Goal: Transaction & Acquisition: Obtain resource

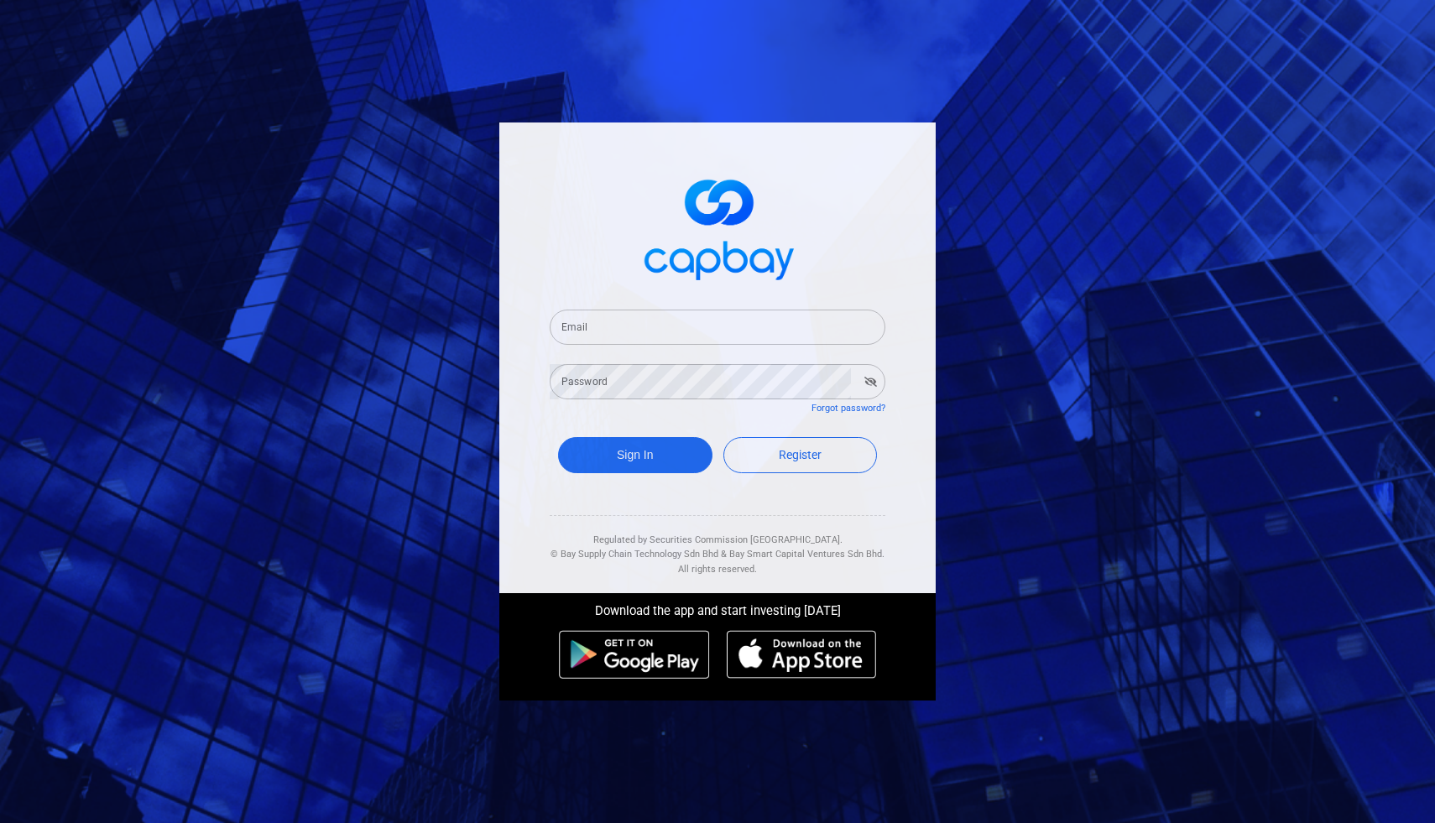
click at [602, 322] on input "Email" at bounding box center [718, 327] width 336 height 35
type input "[EMAIL_ADDRESS][DOMAIN_NAME]"
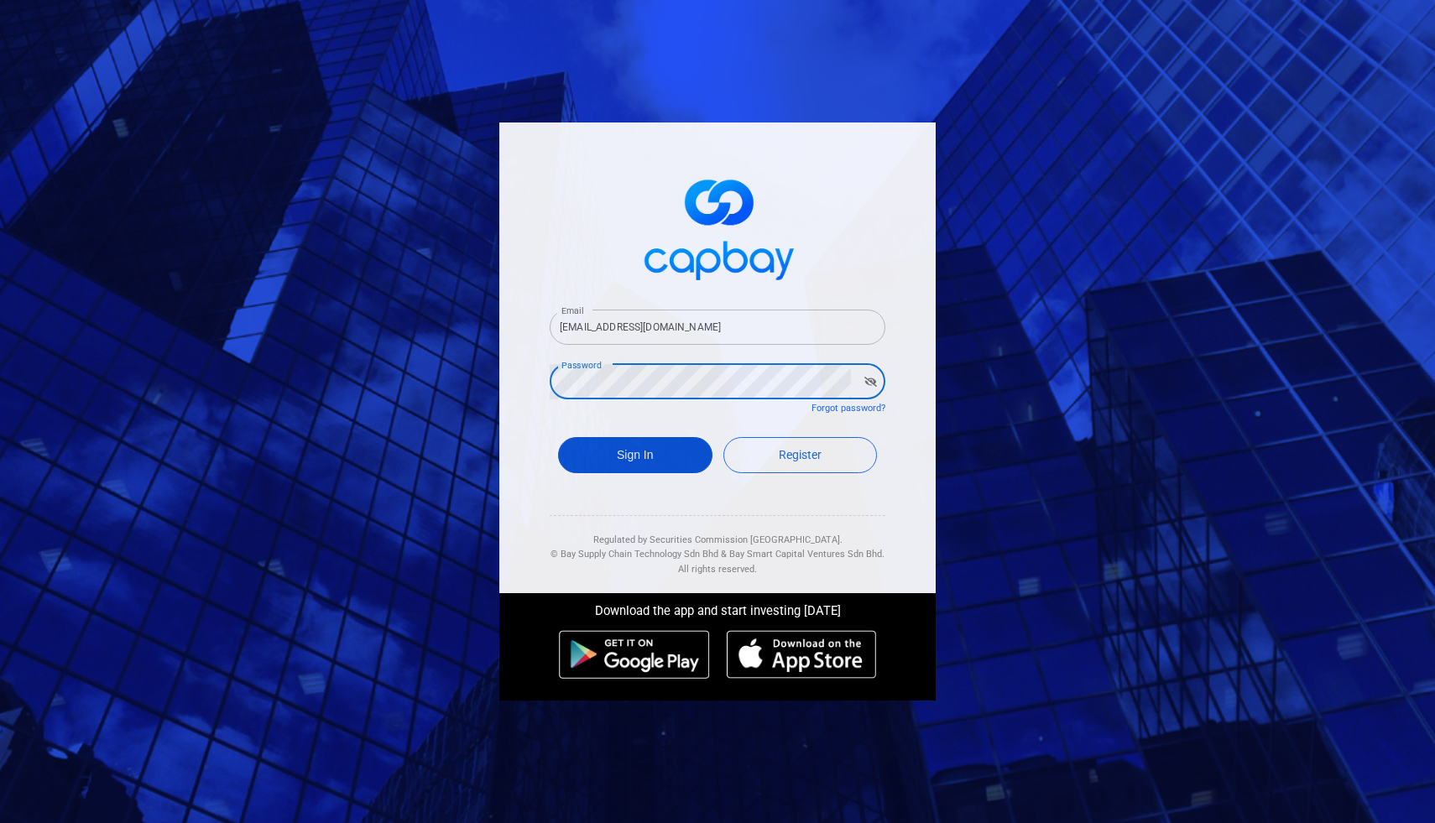
click at [615, 459] on button "Sign In" at bounding box center [635, 455] width 154 height 36
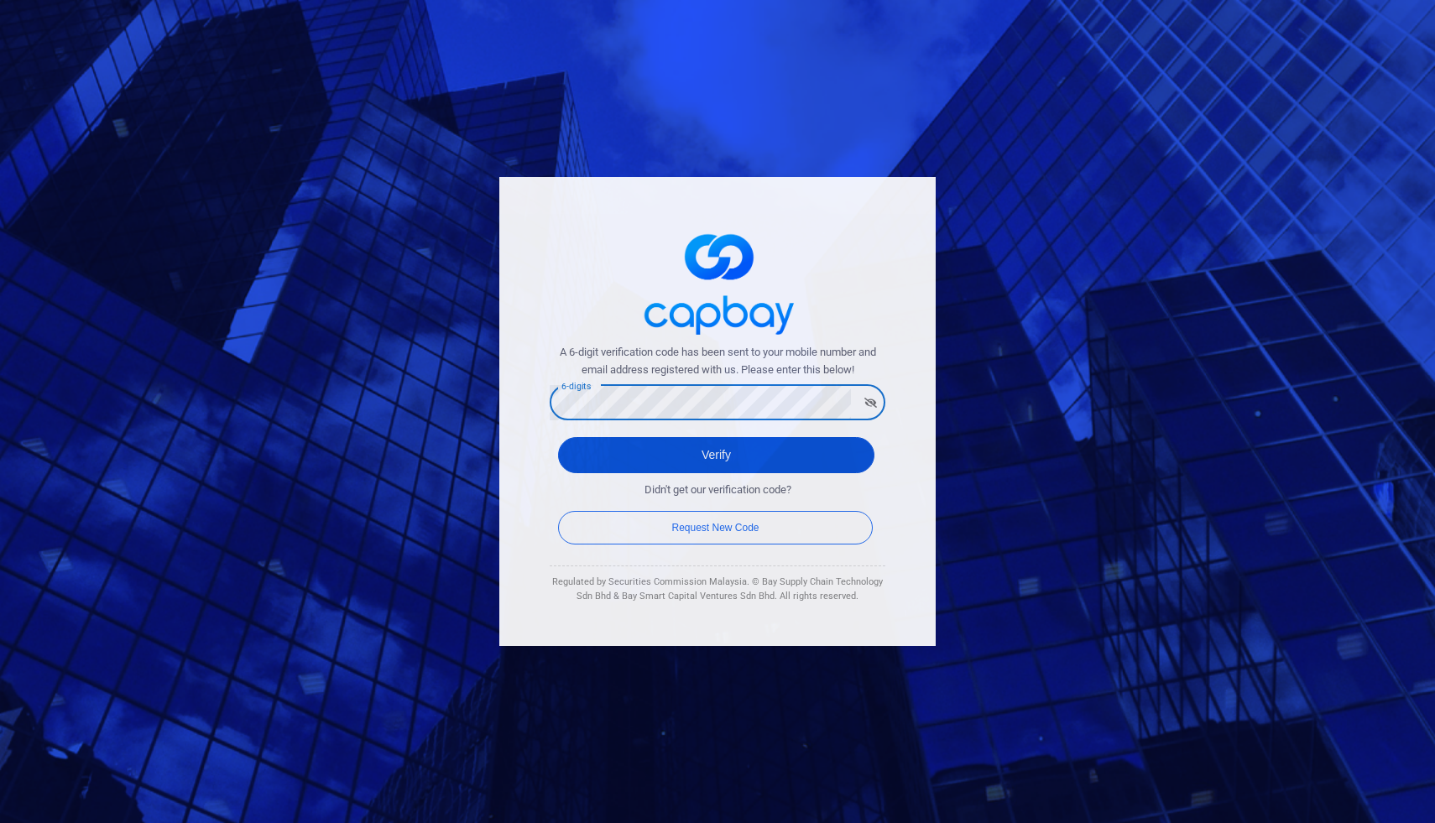
click at [776, 449] on button "Verify" at bounding box center [716, 455] width 316 height 36
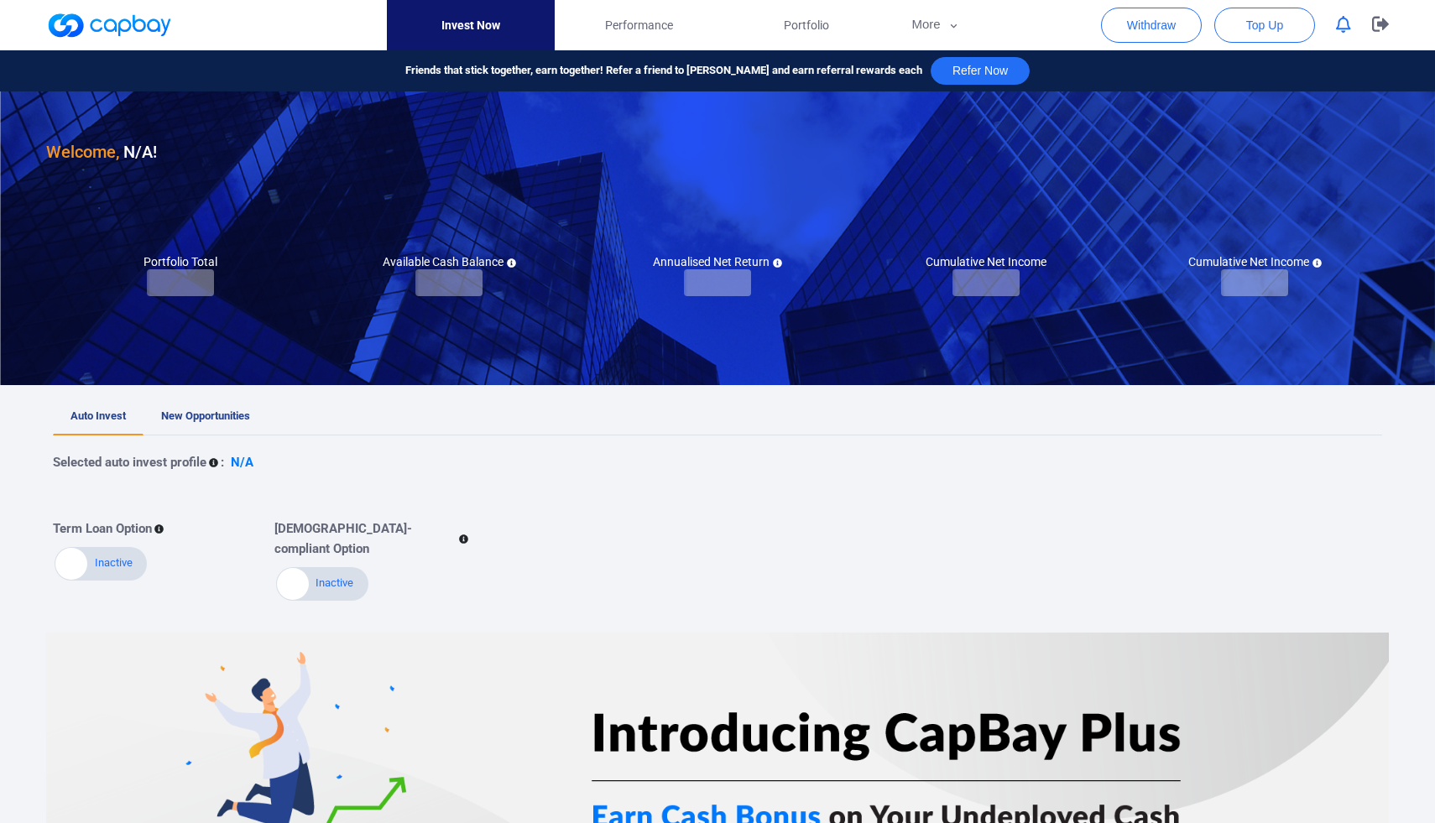
checkbox input "true"
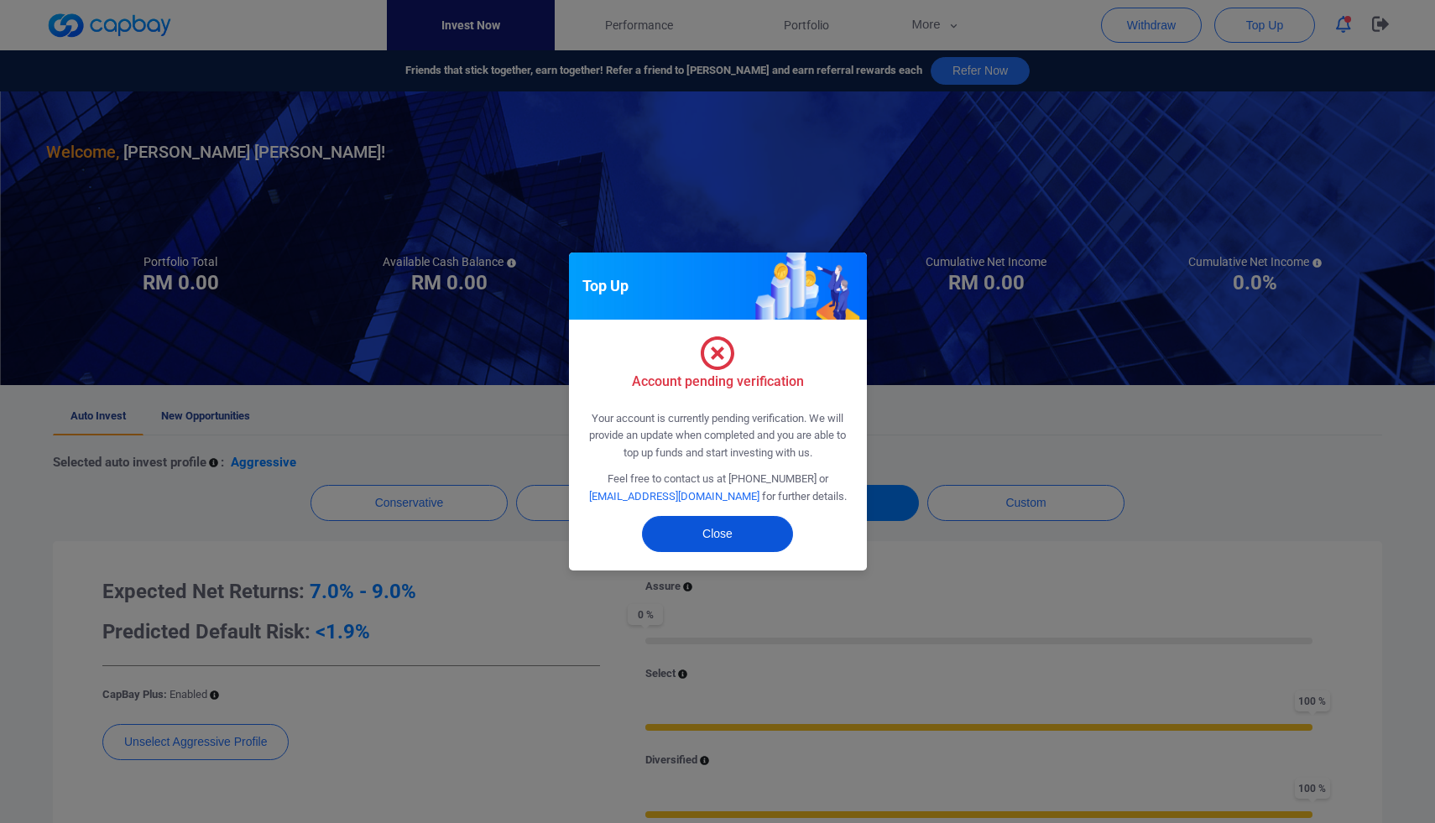
click at [739, 532] on button "Close" at bounding box center [717, 534] width 151 height 36
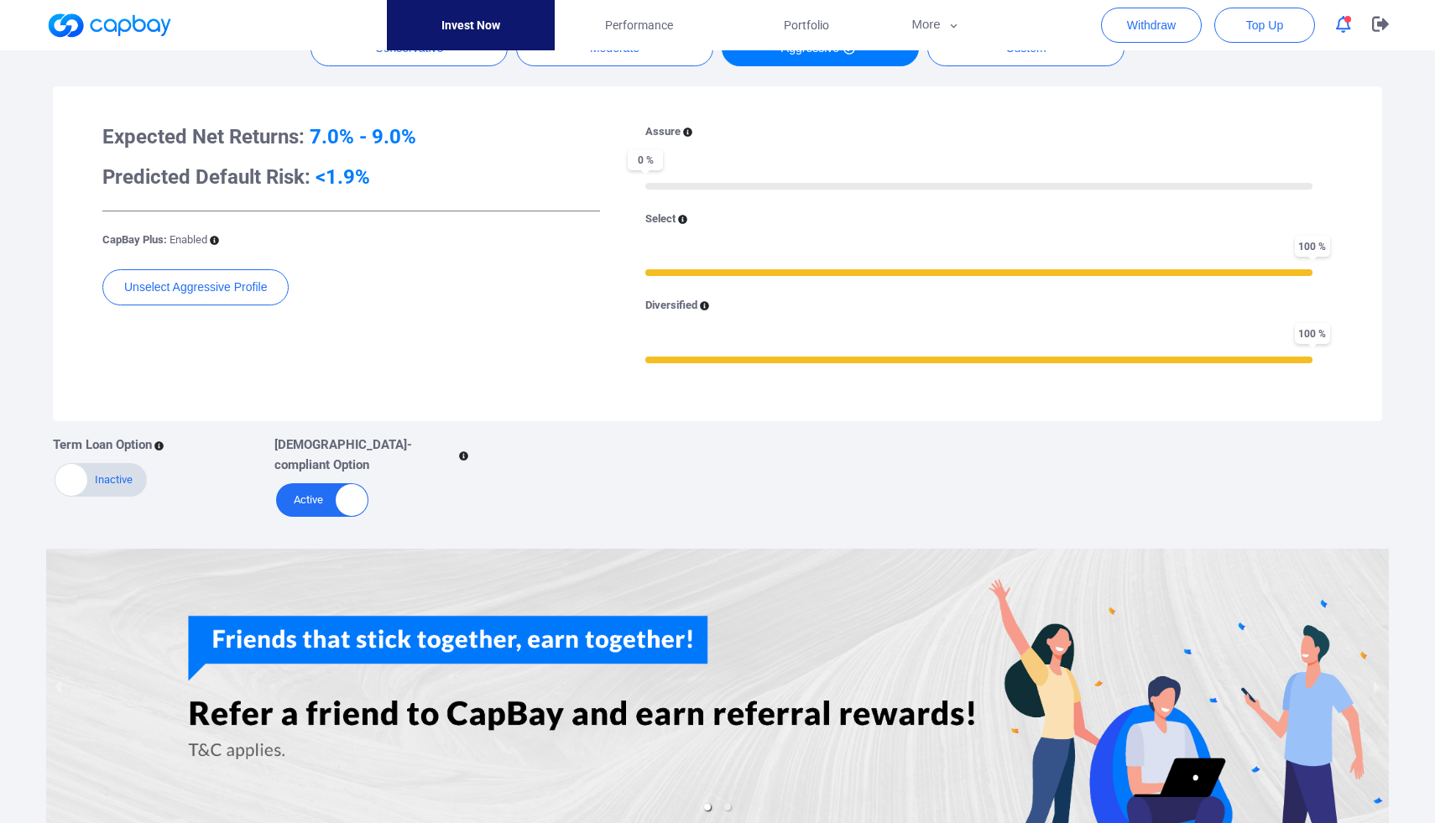
scroll to position [537, 0]
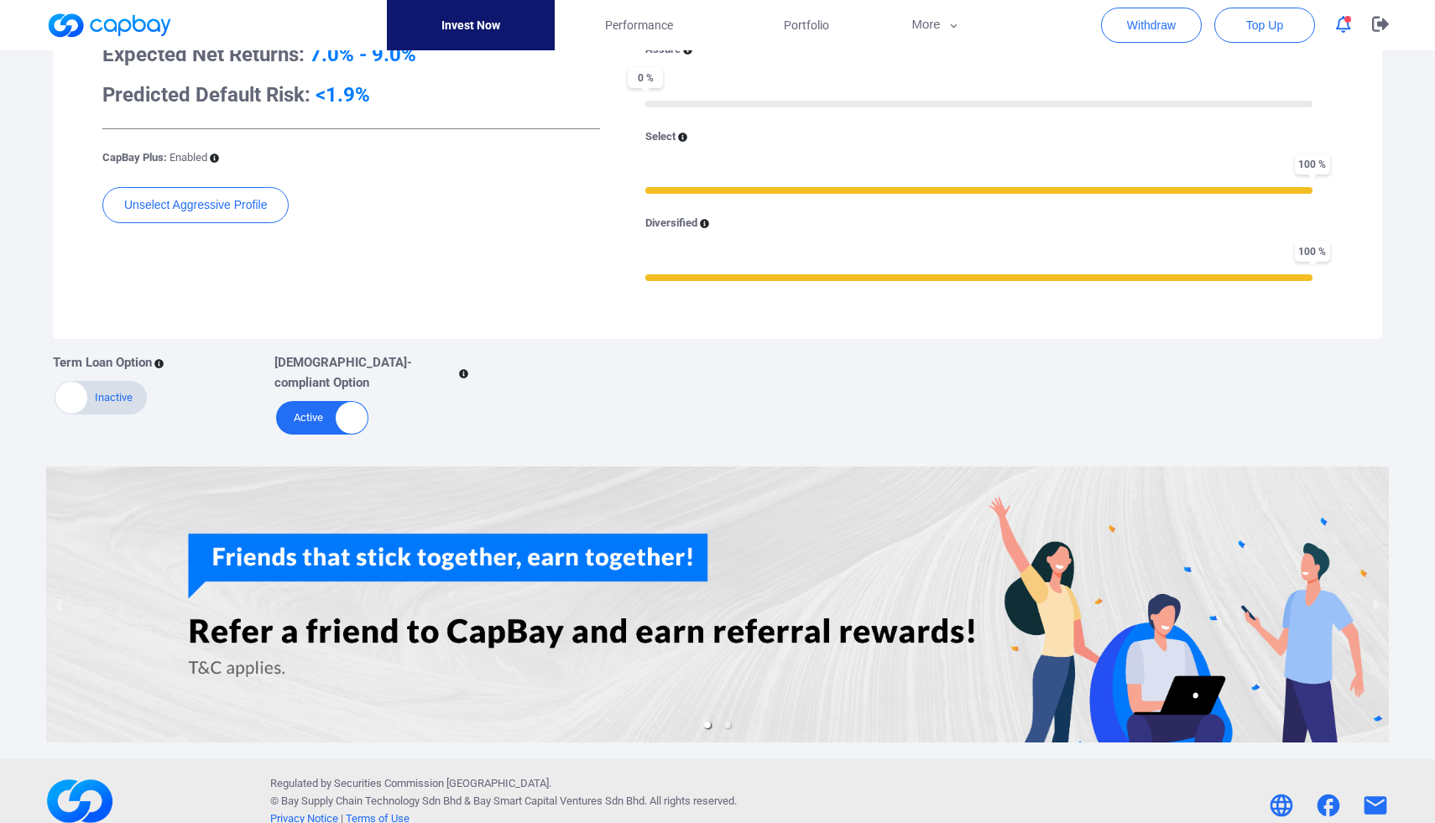
click at [75, 390] on div at bounding box center [71, 398] width 32 height 32
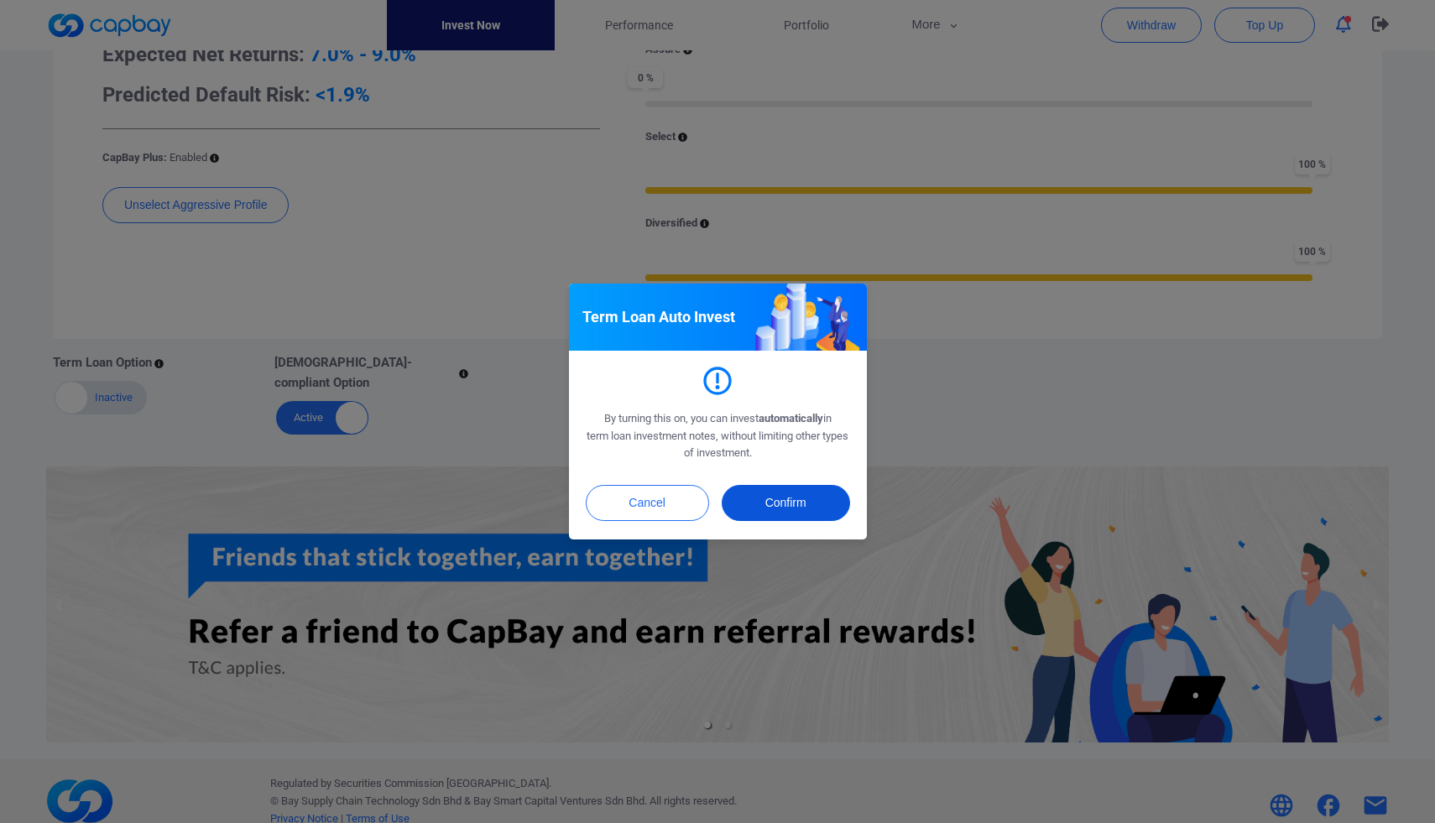
click at [782, 503] on button "Confirm" at bounding box center [786, 503] width 128 height 36
checkbox input "true"
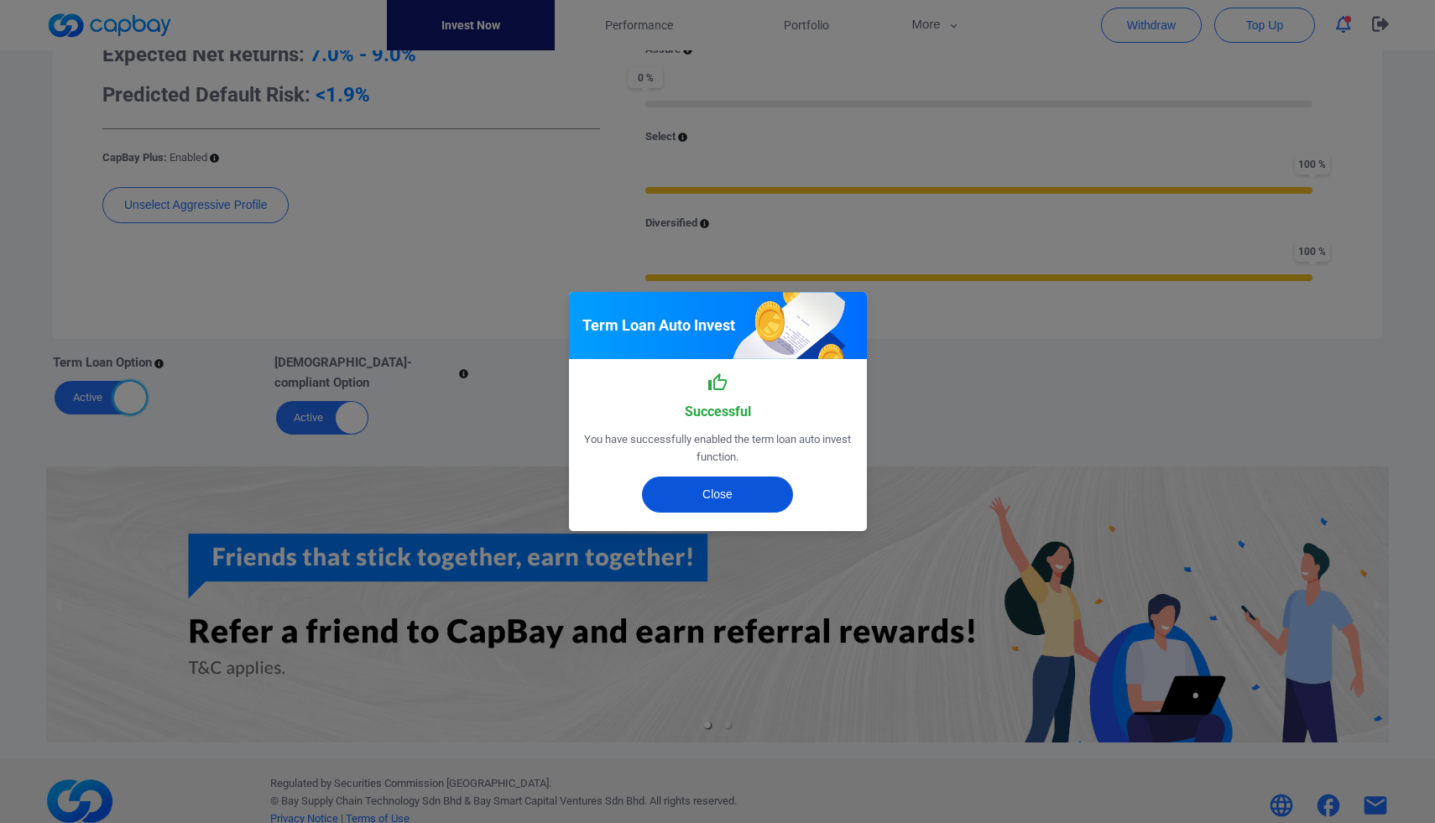
click at [710, 483] on button "Close" at bounding box center [717, 495] width 151 height 36
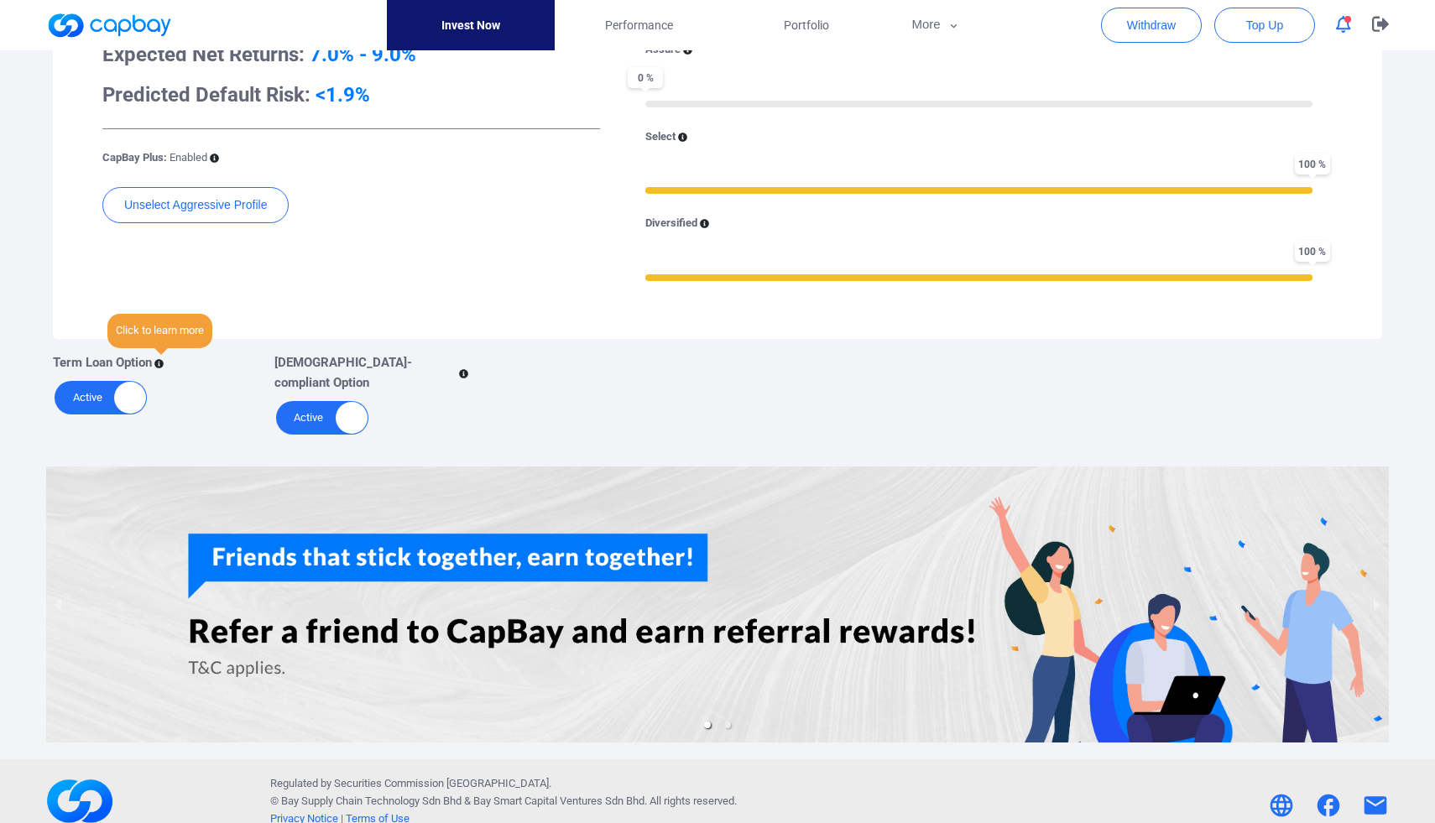
click at [161, 359] on icon at bounding box center [158, 363] width 9 height 9
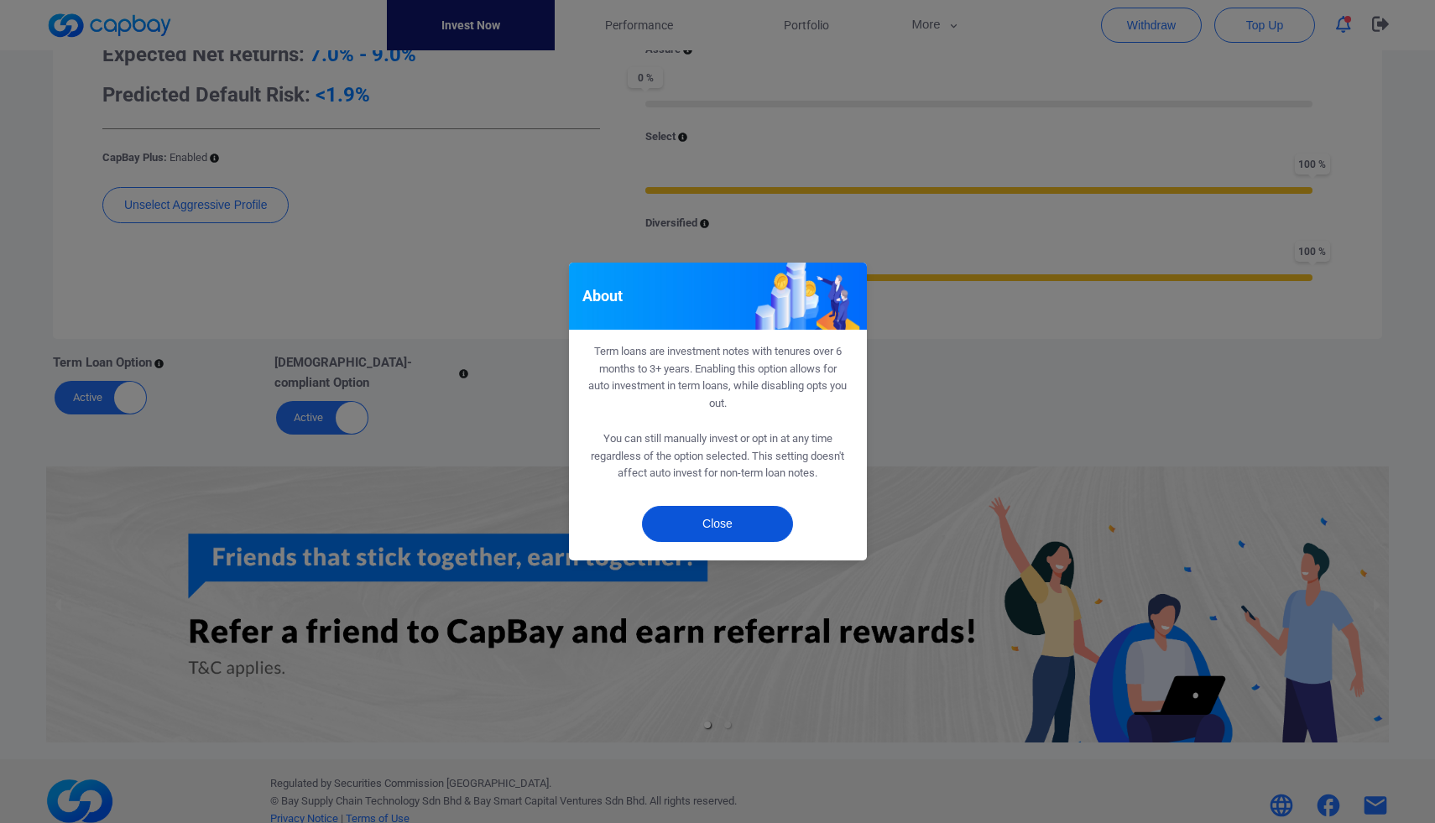
click at [675, 517] on button "Close" at bounding box center [717, 524] width 151 height 36
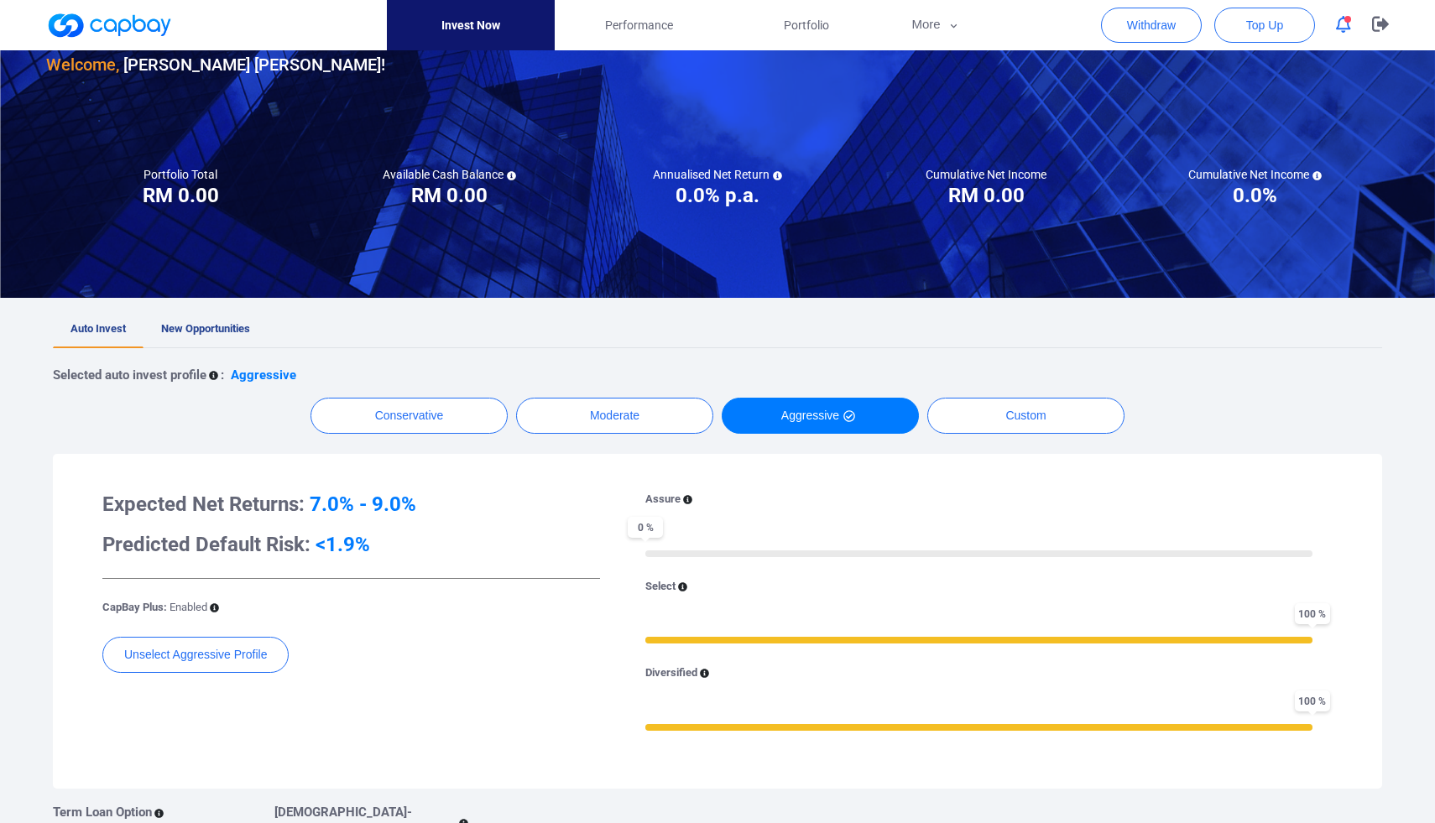
scroll to position [101, 0]
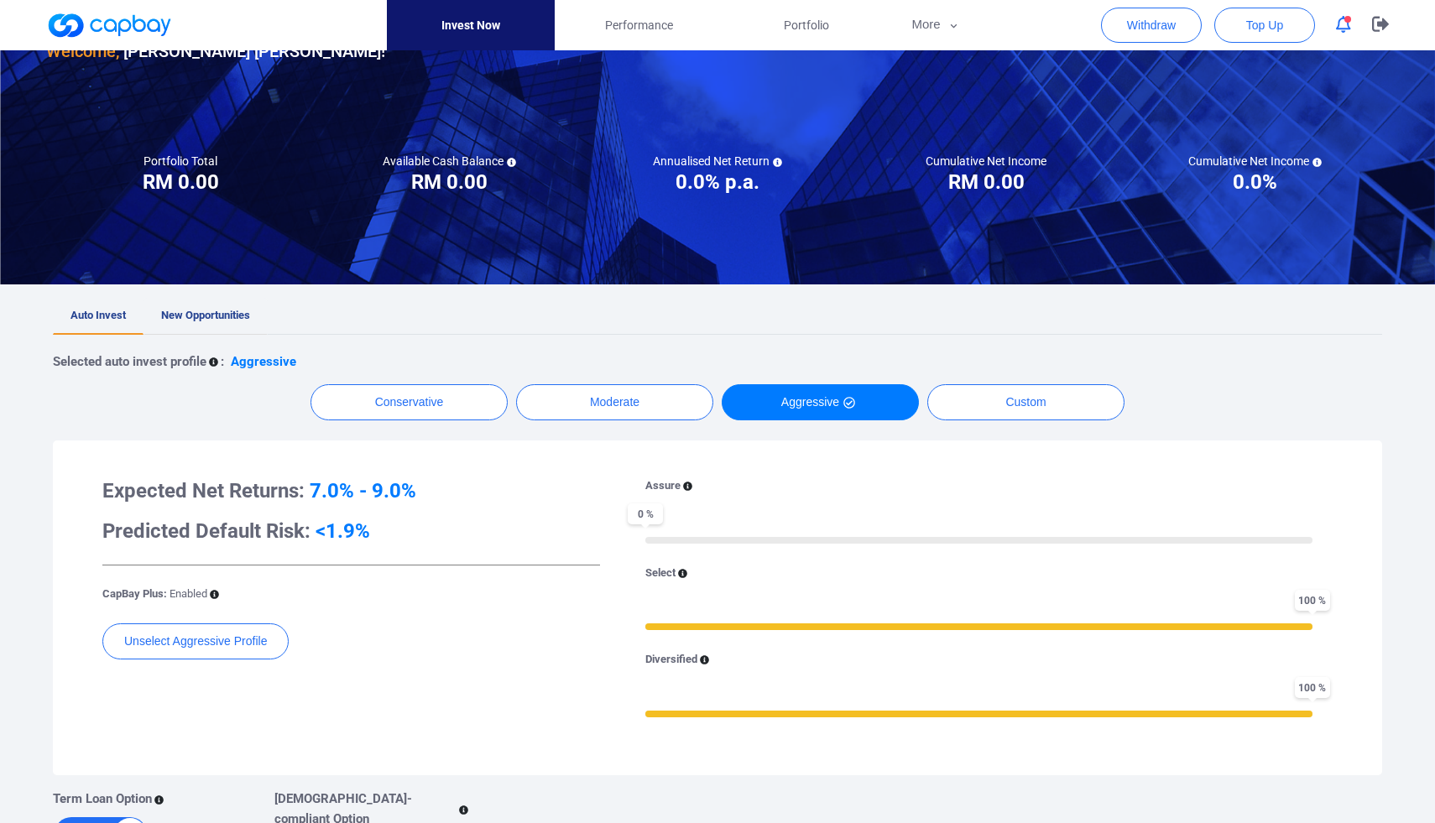
click at [219, 311] on span "New Opportunities" at bounding box center [205, 315] width 89 height 13
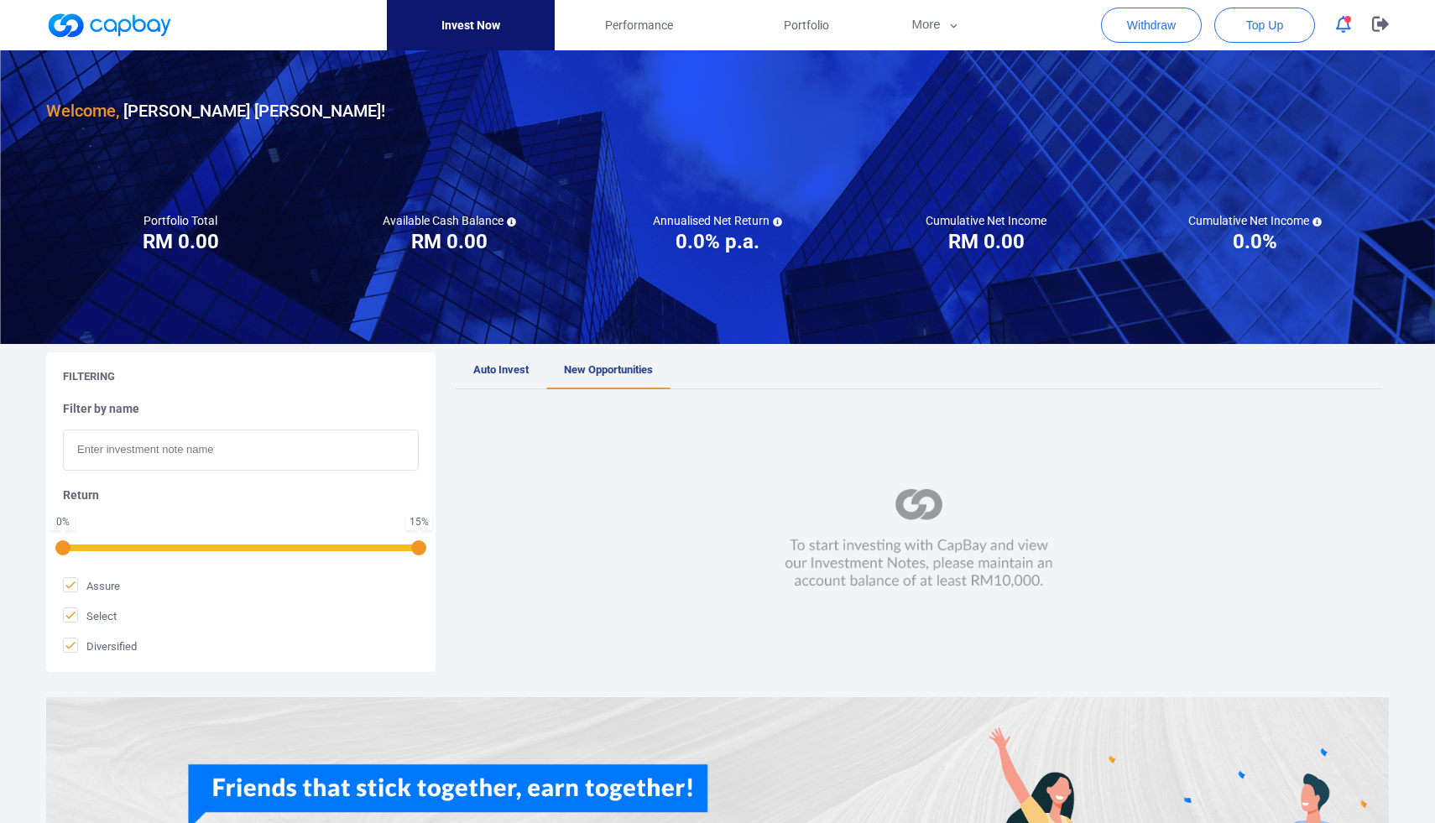
click at [133, 39] on div at bounding box center [109, 25] width 126 height 50
click at [106, 20] on link at bounding box center [109, 25] width 126 height 27
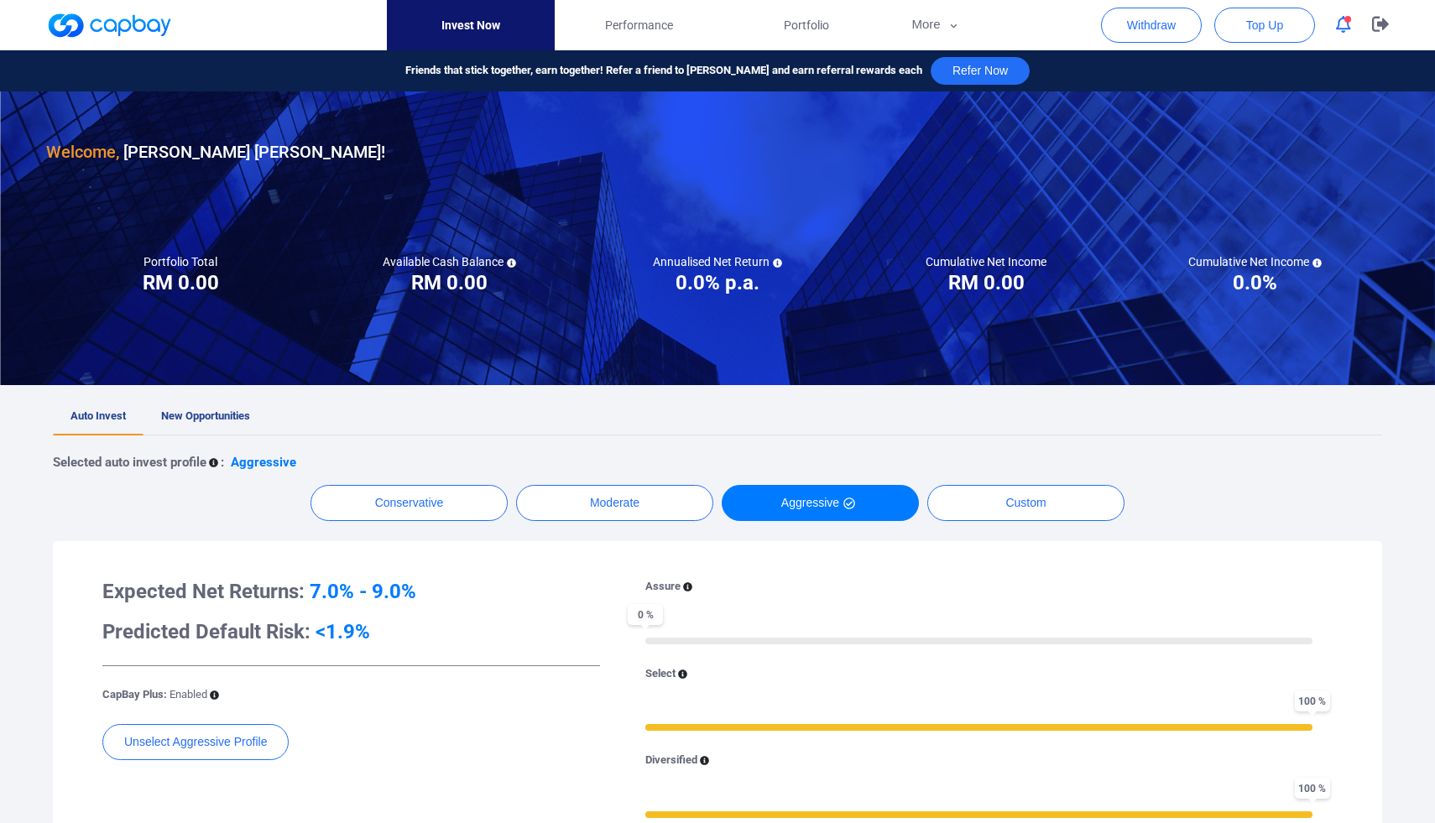
click at [106, 20] on link at bounding box center [109, 25] width 126 height 27
click at [934, 32] on button "More" at bounding box center [935, 25] width 90 height 50
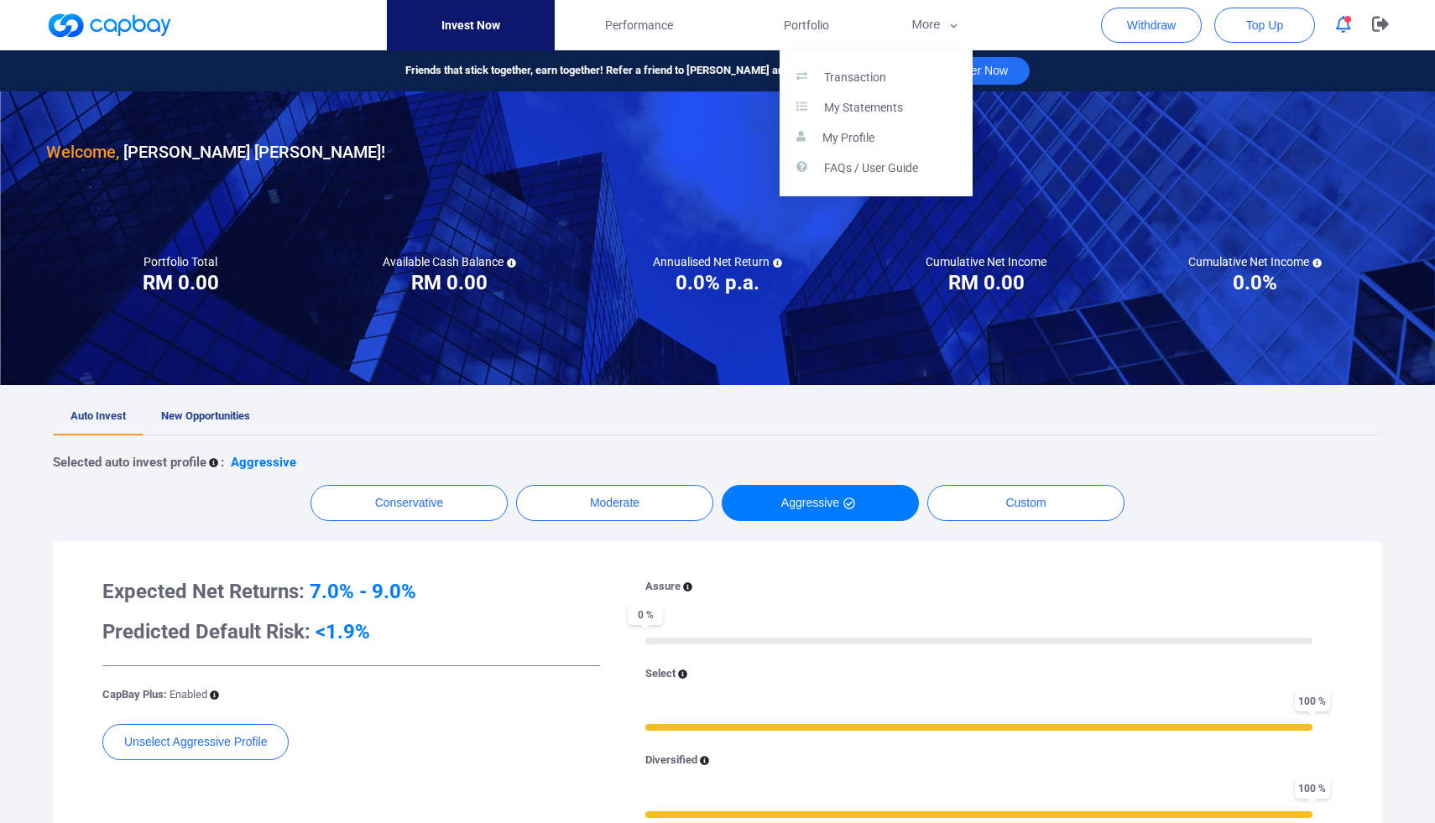
click at [550, 265] on button "button" at bounding box center [717, 411] width 1435 height 823
